Goal: Task Accomplishment & Management: Use online tool/utility

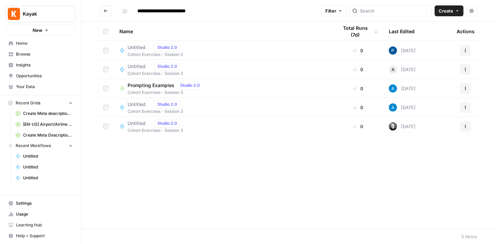
click at [362, 155] on div "Name Total Runs (7d) Last Edited Actions Untitled Studio 2.0 Cohort Exercises -…" at bounding box center [288, 125] width 415 height 207
click at [188, 195] on div "Name Total Runs (7d) Last Edited Actions Untitled Studio 2.0 Cohort Exercises -…" at bounding box center [288, 125] width 415 height 207
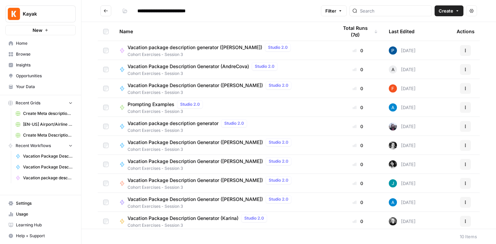
scroll to position [2, 0]
click at [43, 11] on span "Kayak" at bounding box center [43, 14] width 41 height 7
click at [40, 42] on span "Home" at bounding box center [44, 43] width 57 height 6
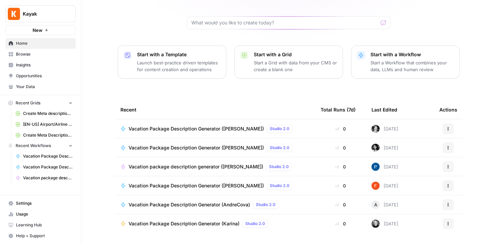
scroll to position [68, 0]
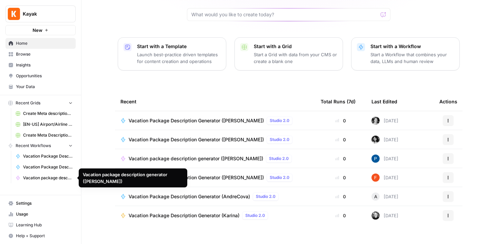
click at [53, 215] on span "Usage" at bounding box center [44, 214] width 57 height 6
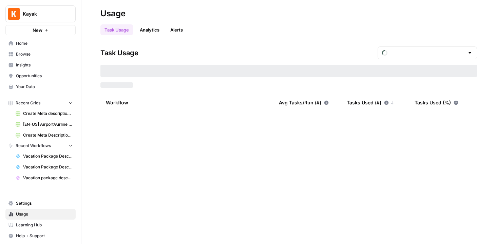
type input "September Tasks"
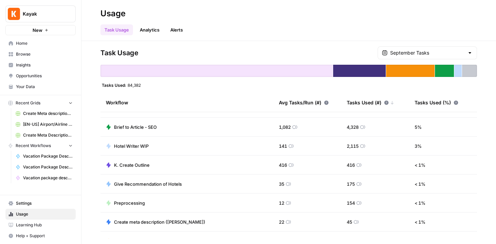
scroll to position [50, 0]
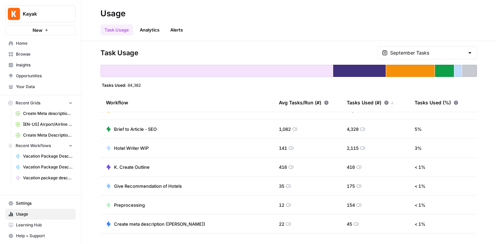
click at [265, 128] on td "Brief to Article - SEO" at bounding box center [186, 129] width 173 height 19
click at [135, 129] on span "Brief to Article - SEO" at bounding box center [135, 129] width 43 height 7
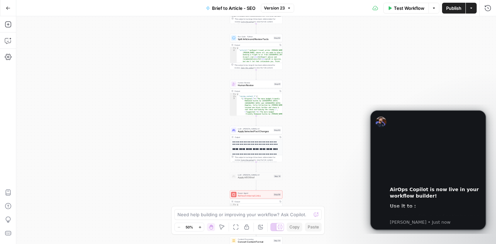
click at [6, 8] on icon "button" at bounding box center [8, 8] width 5 height 5
